Goal: Find contact information: Find contact information

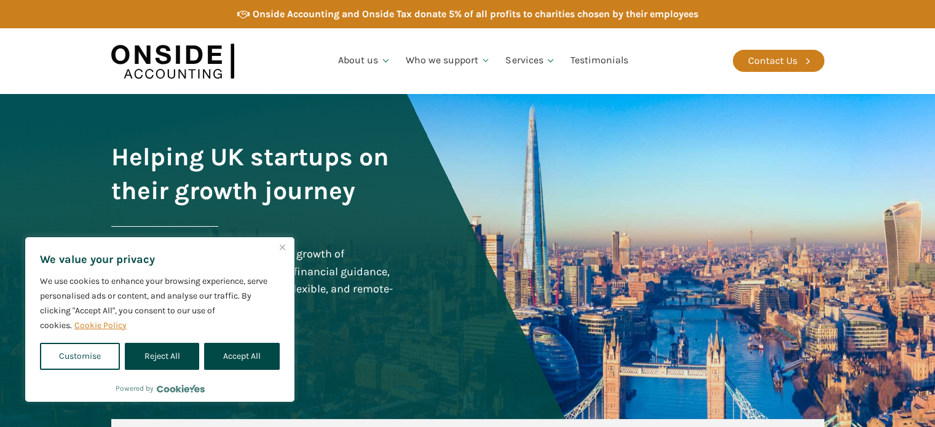
click at [359, 84] on div "About us Who we are Our Team Careers Who we support Startups Service Businesses…" at bounding box center [483, 60] width 498 height 47
click at [809, 62] on icon at bounding box center [807, 60] width 11 height 11
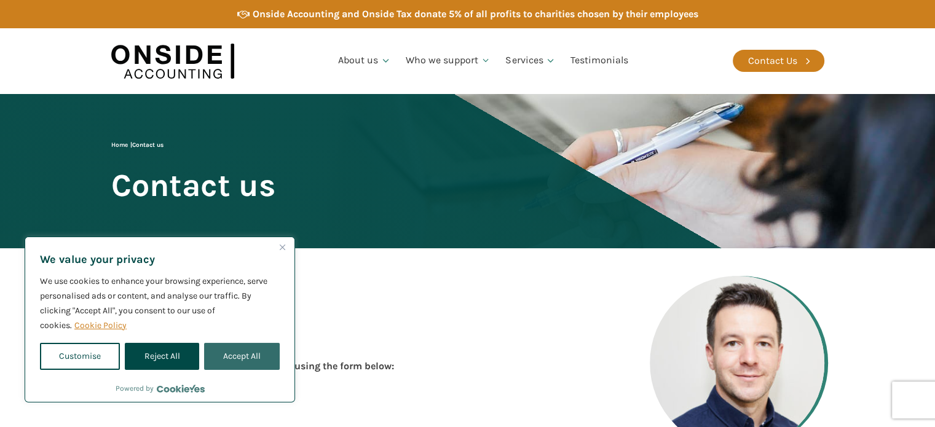
click at [256, 348] on button "Accept All" at bounding box center [242, 356] width 76 height 27
checkbox input "true"
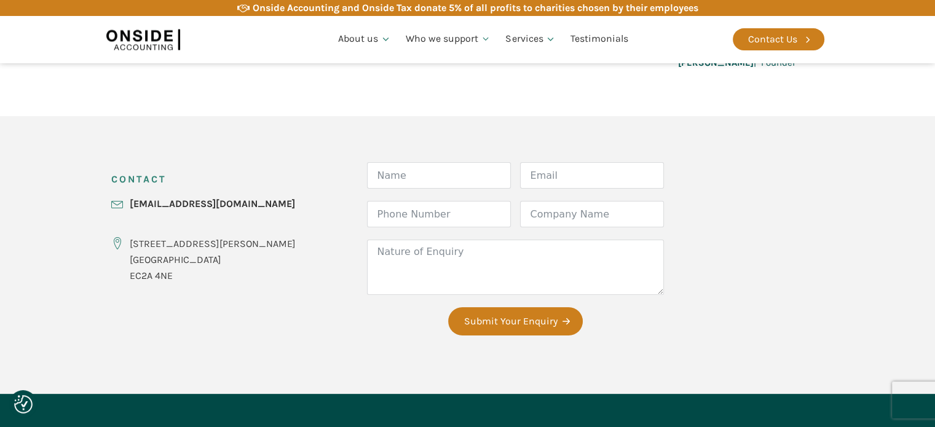
scroll to position [415, 0]
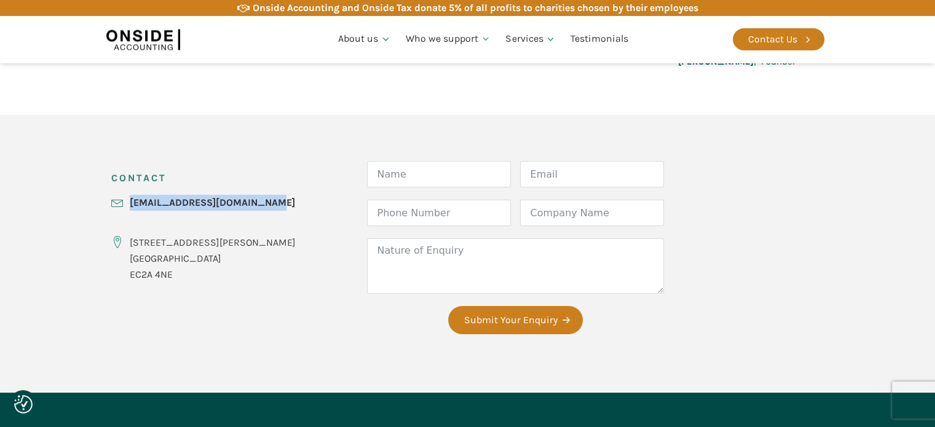
drag, startPoint x: 262, startPoint y: 206, endPoint x: 119, endPoint y: 196, distance: 144.1
click at [119, 196] on div "CONTACT [EMAIL_ADDRESS][DOMAIN_NAME] [STREET_ADDRESS][PERSON_NAME] Form Name Em…" at bounding box center [467, 254] width 737 height 278
copy link "[EMAIL_ADDRESS][DOMAIN_NAME]"
click at [226, 326] on div "CONTACT [EMAIL_ADDRESS][DOMAIN_NAME] [STREET_ADDRESS][PERSON_NAME] Form Name Em…" at bounding box center [467, 254] width 737 height 278
